Goal: Task Accomplishment & Management: Manage account settings

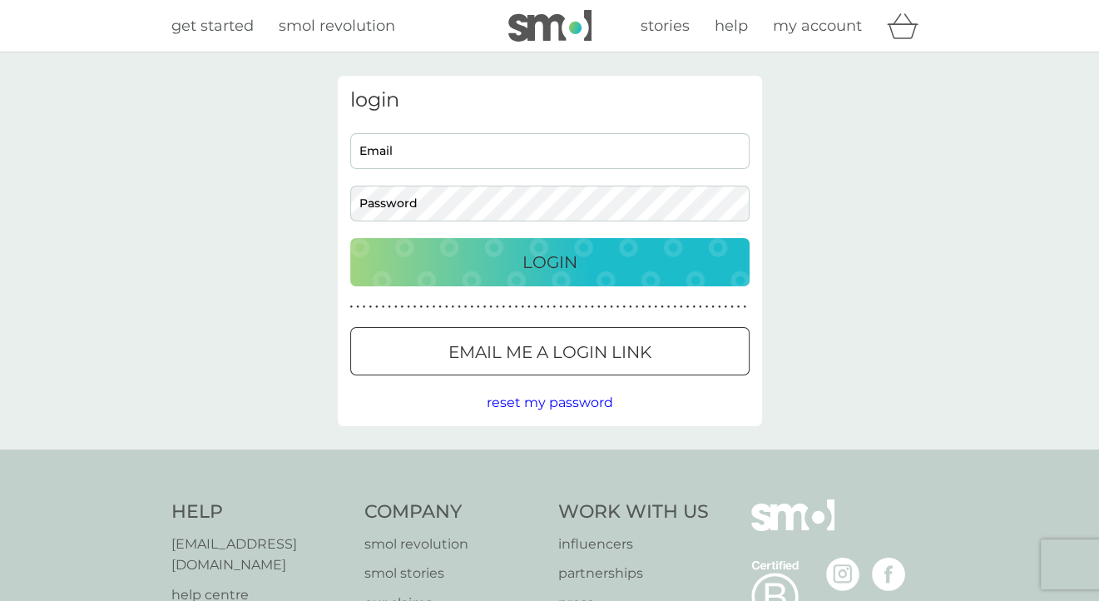
type input "[EMAIL_ADDRESS][DOMAIN_NAME]"
click at [583, 259] on div "Login" at bounding box center [550, 262] width 366 height 27
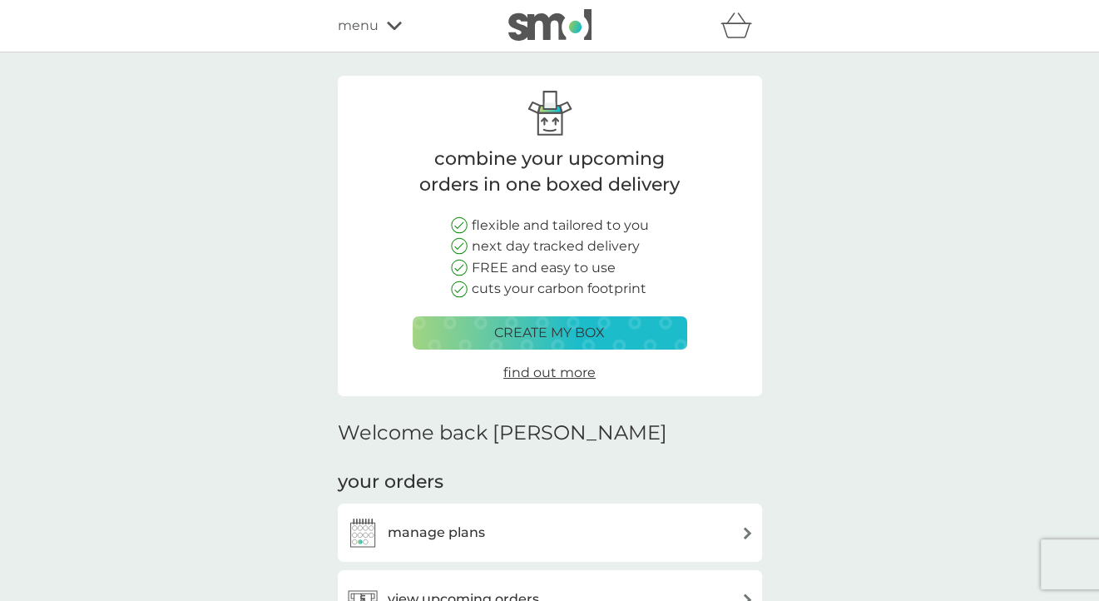
scroll to position [333, 0]
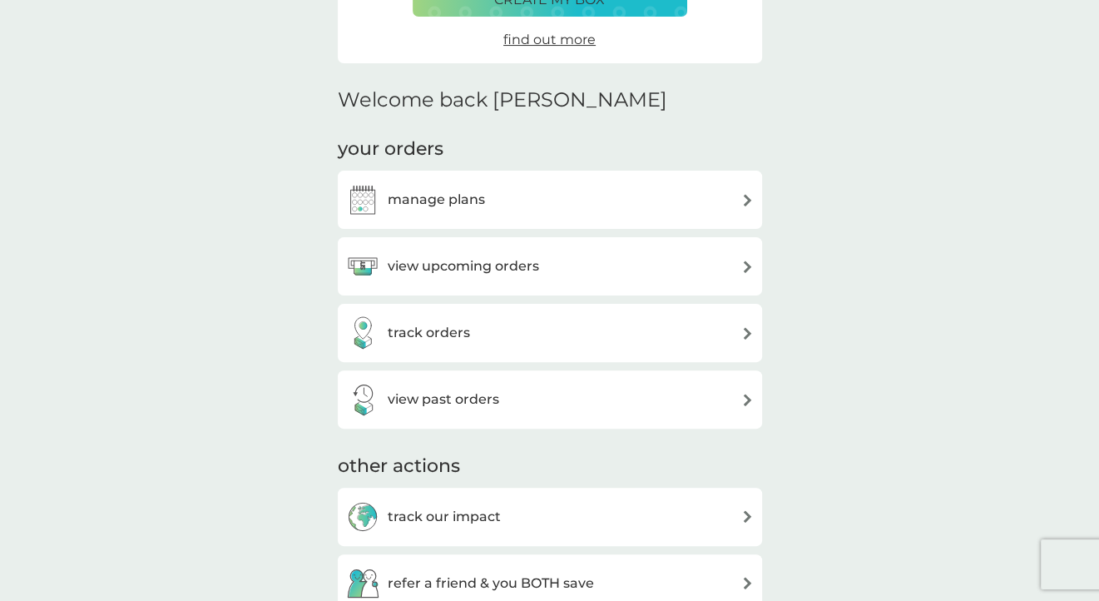
click at [453, 193] on h3 "manage plans" at bounding box center [436, 200] width 97 height 22
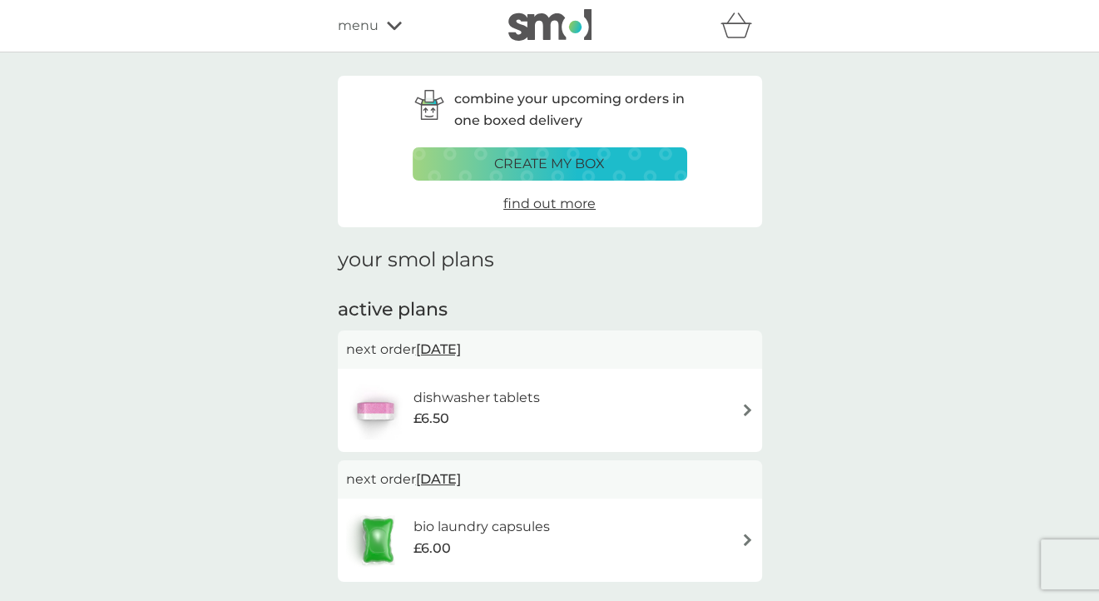
click at [469, 400] on h6 "dishwasher tablets" at bounding box center [476, 398] width 126 height 22
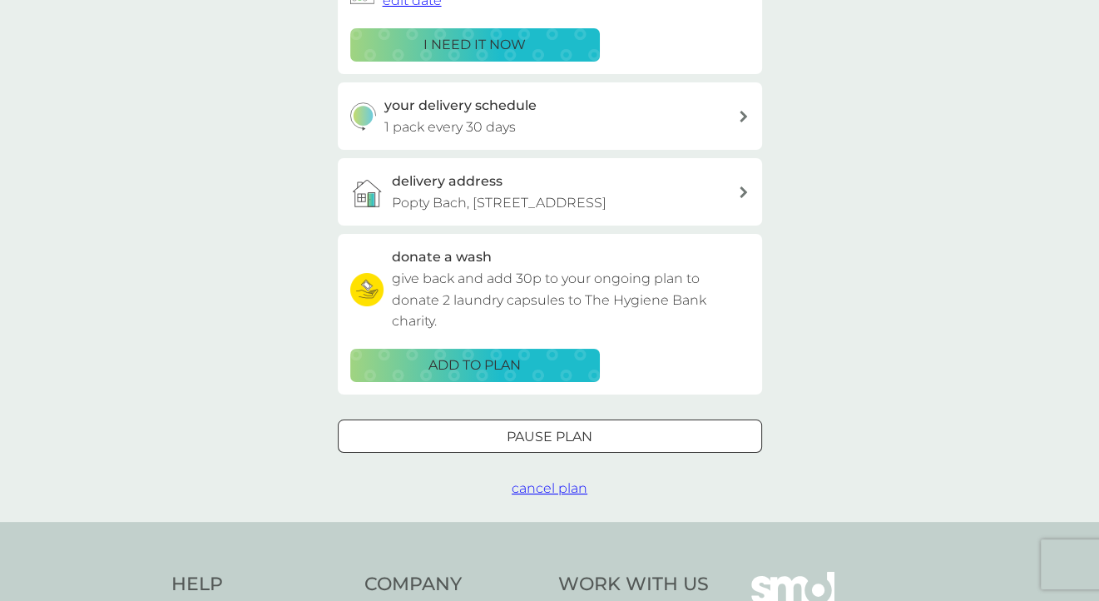
scroll to position [333, 0]
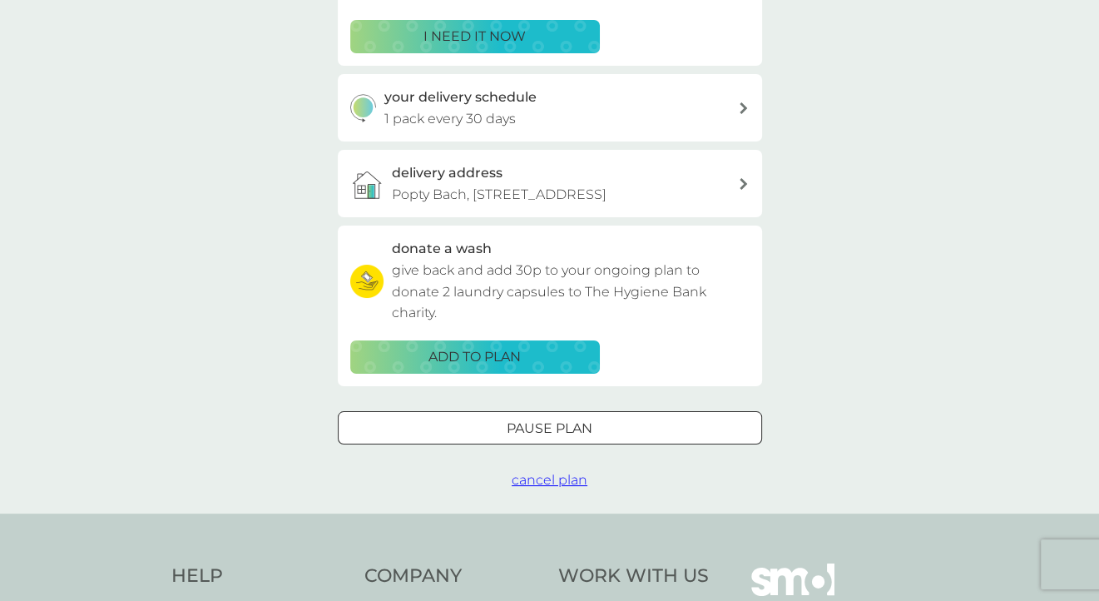
click at [543, 481] on span "cancel plan" at bounding box center [550, 480] width 76 height 16
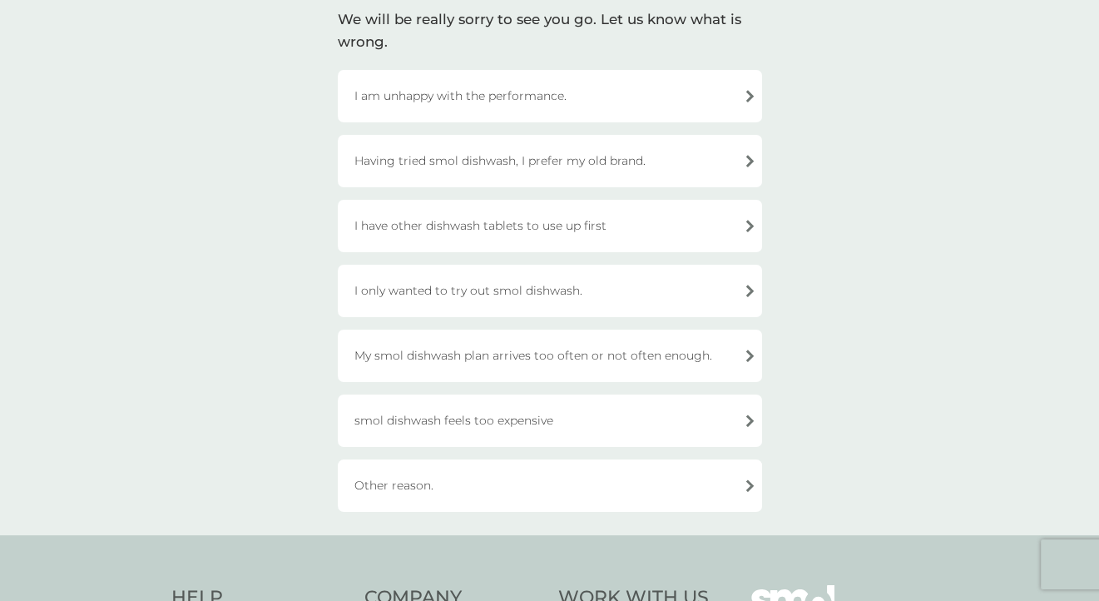
scroll to position [166, 0]
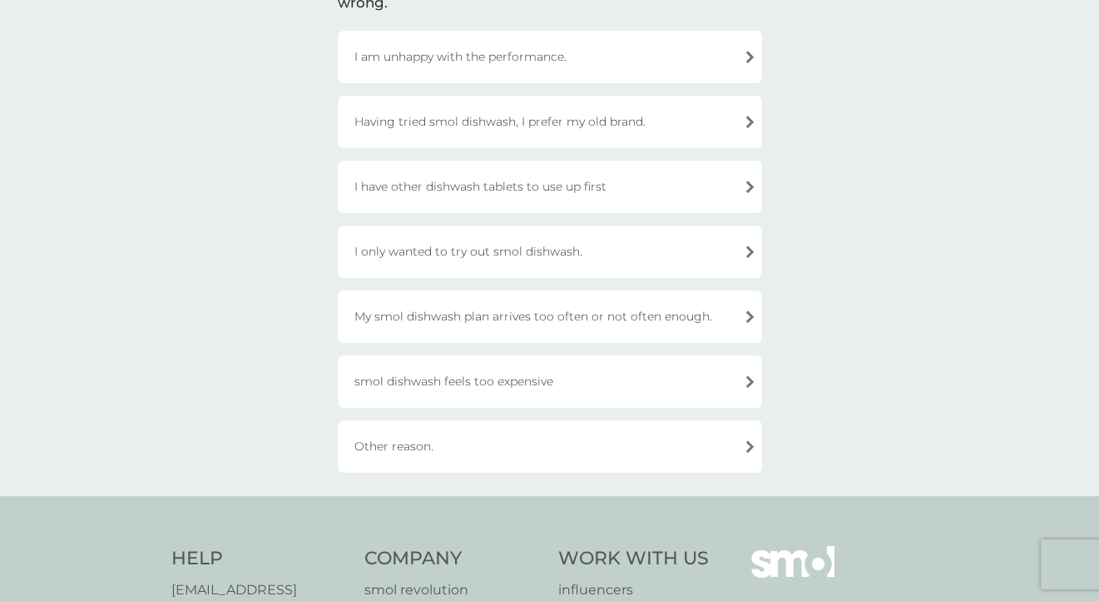
click at [421, 444] on div "Other reason." at bounding box center [550, 446] width 424 height 52
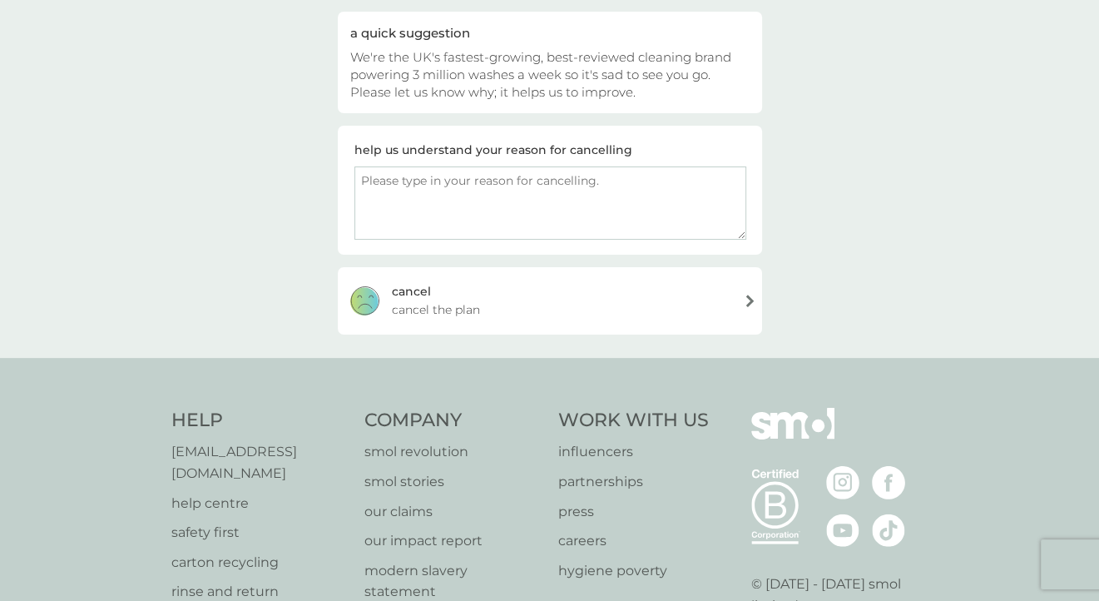
click at [616, 181] on textarea at bounding box center [550, 202] width 392 height 73
type textarea "I needed to buy some Fairy tablets to top up and the dishes are coming out real…"
click at [429, 291] on div "[PERSON_NAME] the plan" at bounding box center [550, 300] width 424 height 67
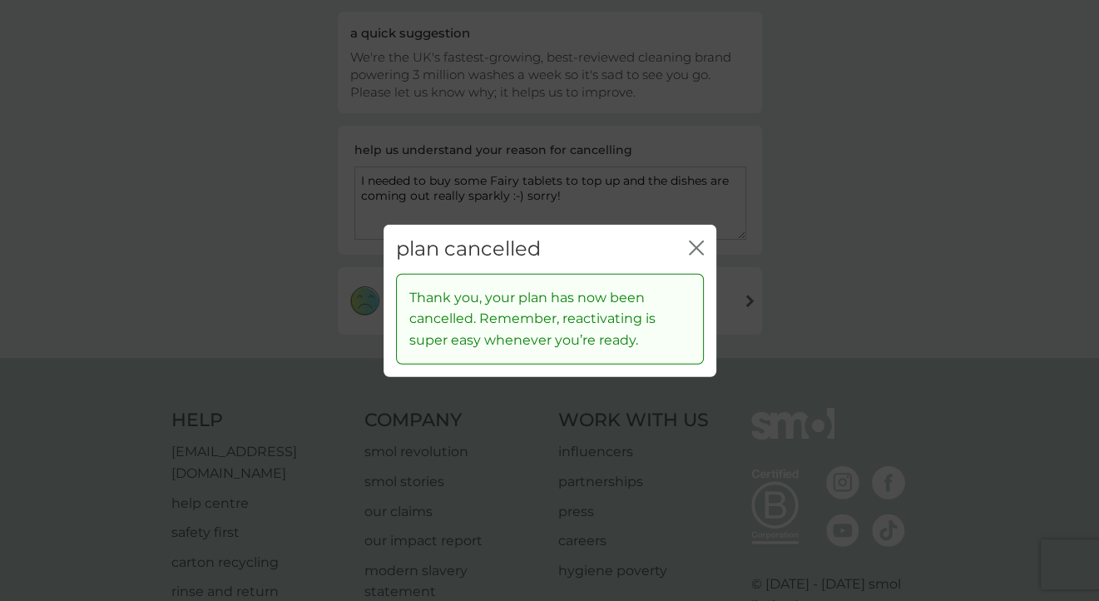
click at [694, 245] on icon "close" at bounding box center [696, 247] width 15 height 15
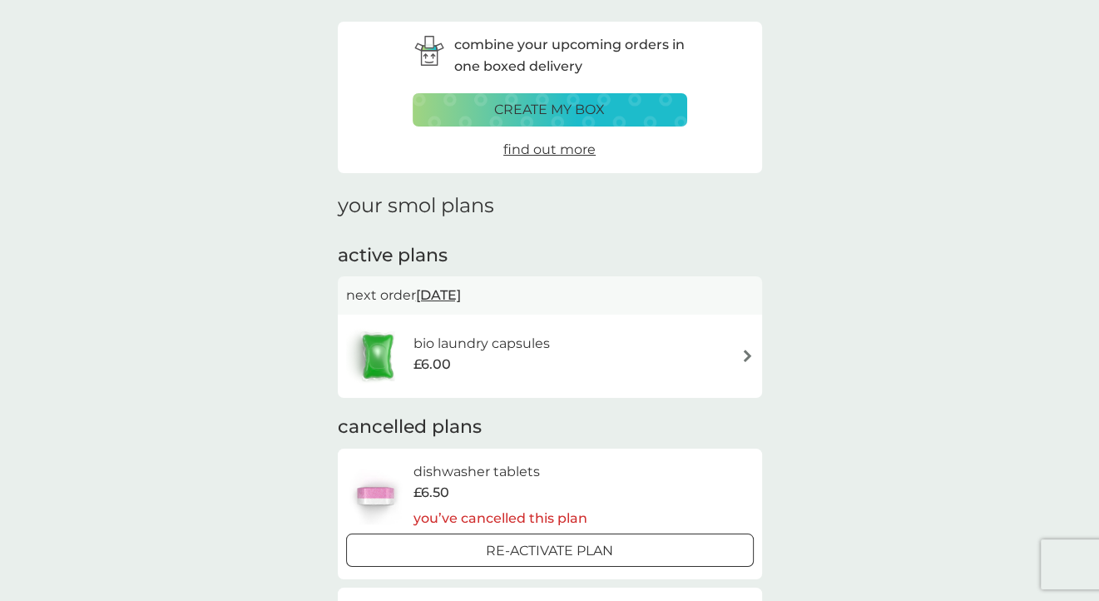
scroll to position [83, 0]
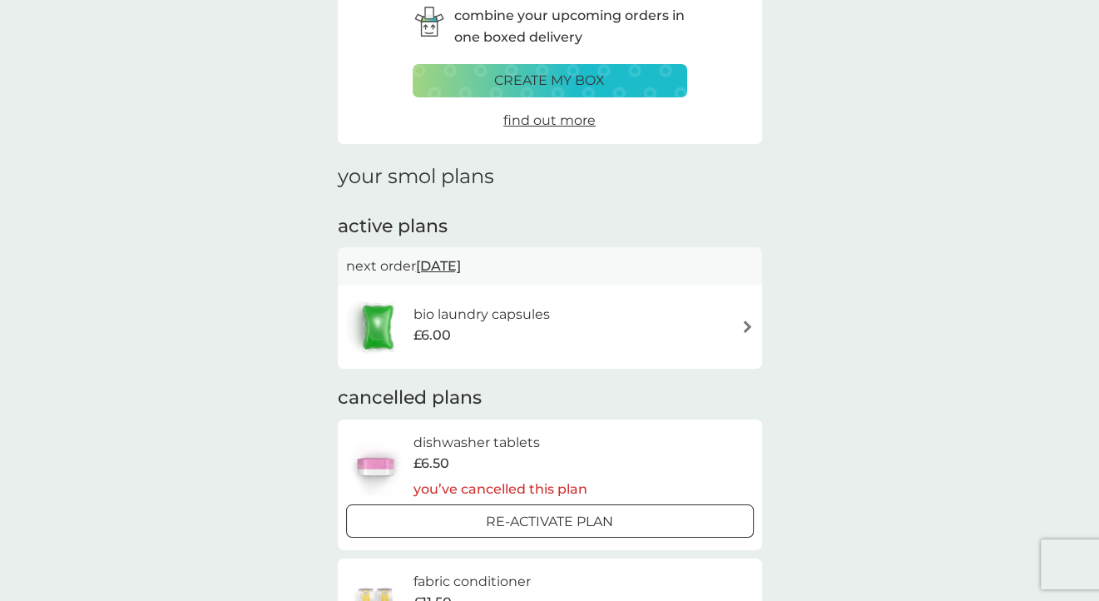
click at [470, 314] on h6 "bio laundry capsules" at bounding box center [481, 315] width 136 height 22
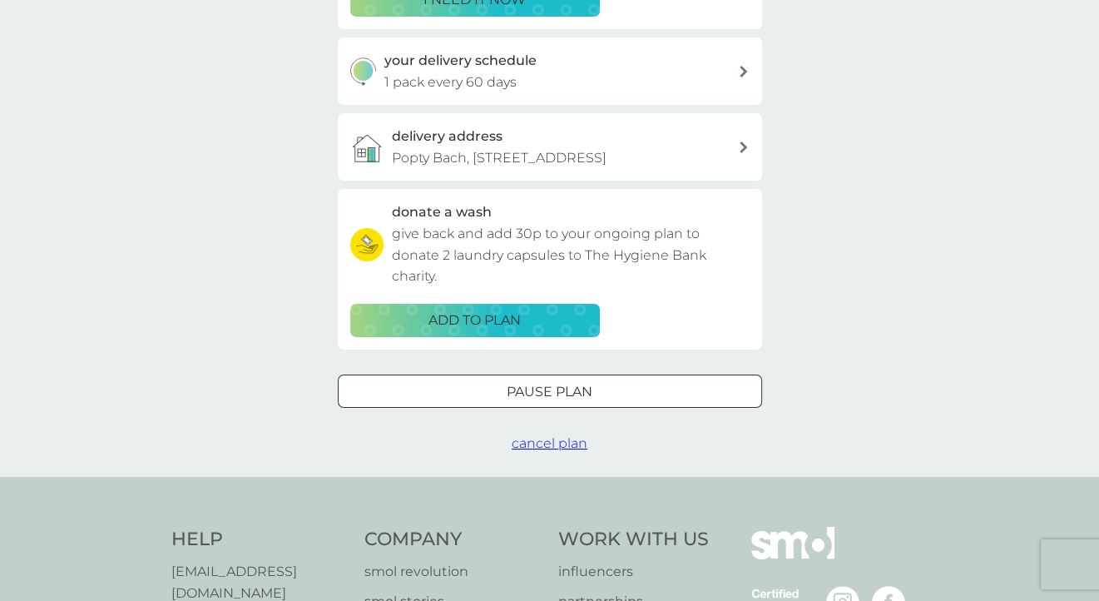
scroll to position [499, 0]
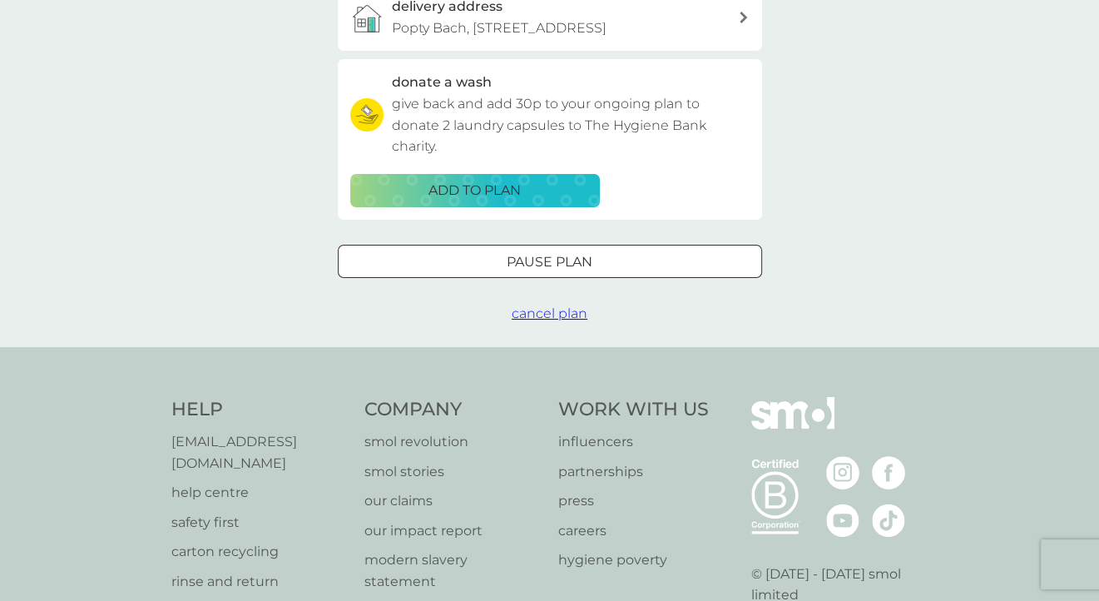
click at [555, 313] on span "cancel plan" at bounding box center [550, 313] width 76 height 16
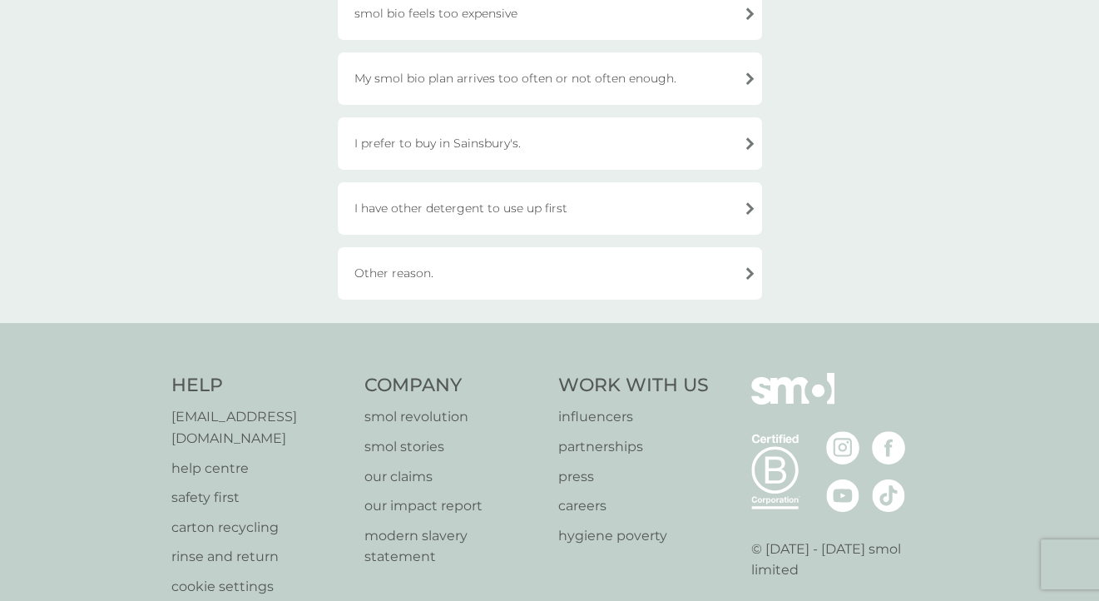
scroll to position [499, 0]
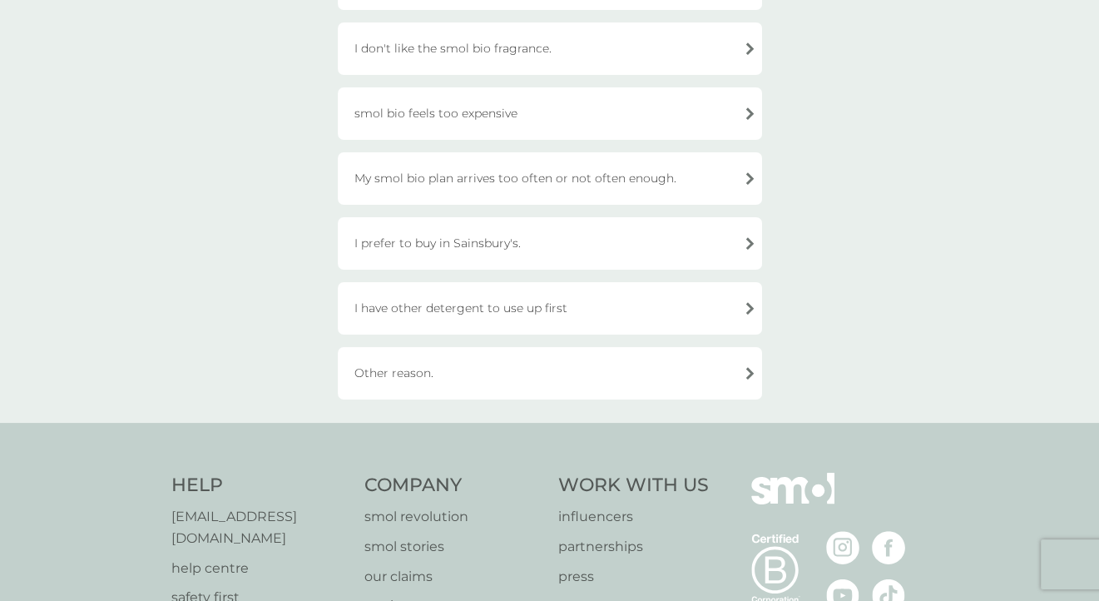
click at [397, 372] on div "Other reason." at bounding box center [550, 373] width 424 height 52
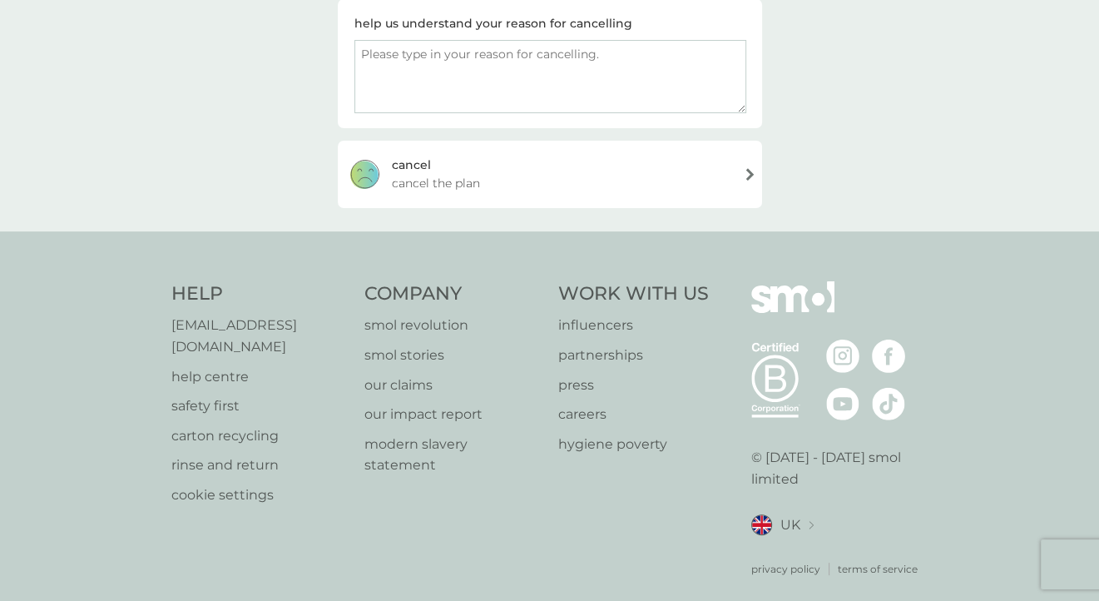
scroll to position [126, 0]
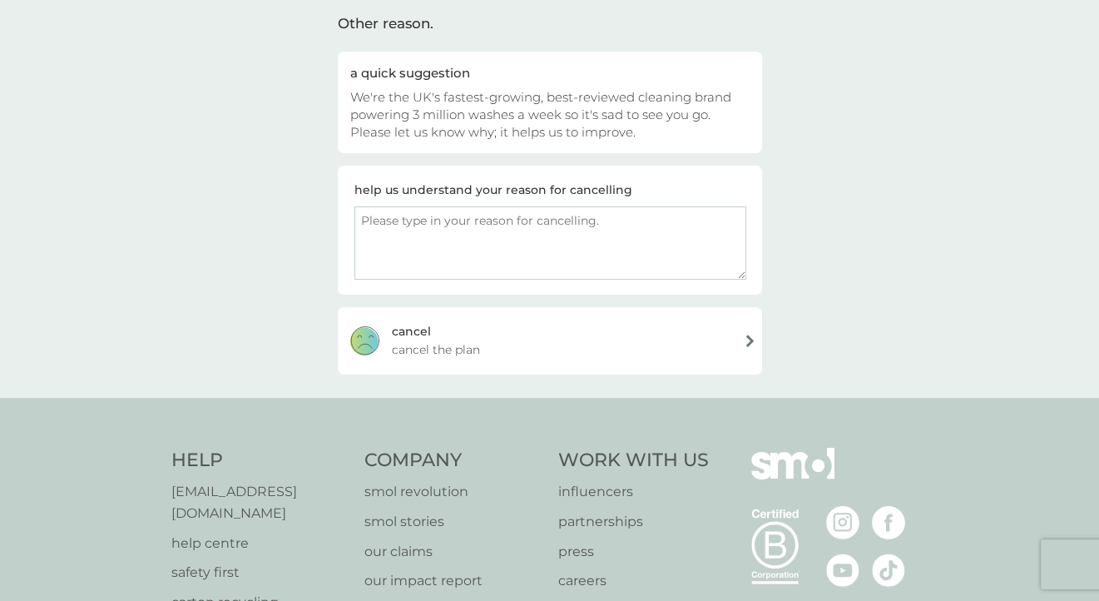
click at [449, 220] on textarea at bounding box center [550, 242] width 392 height 73
click at [578, 219] on textarea "Am going back to using Bold 2 in one, sorry!" at bounding box center [550, 242] width 392 height 73
type textarea "Am going back to using Bold 2 in 1, sorry!"
click at [416, 342] on span "cancel the plan" at bounding box center [436, 349] width 88 height 18
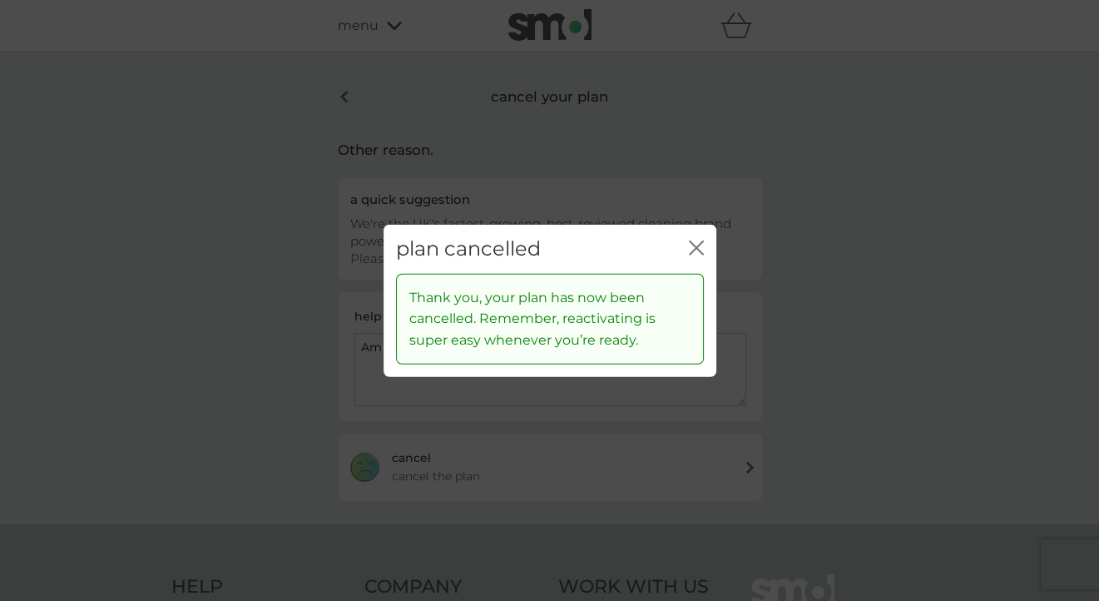
scroll to position [0, 0]
click at [693, 244] on icon "close" at bounding box center [696, 247] width 15 height 15
